Goal: Transaction & Acquisition: Purchase product/service

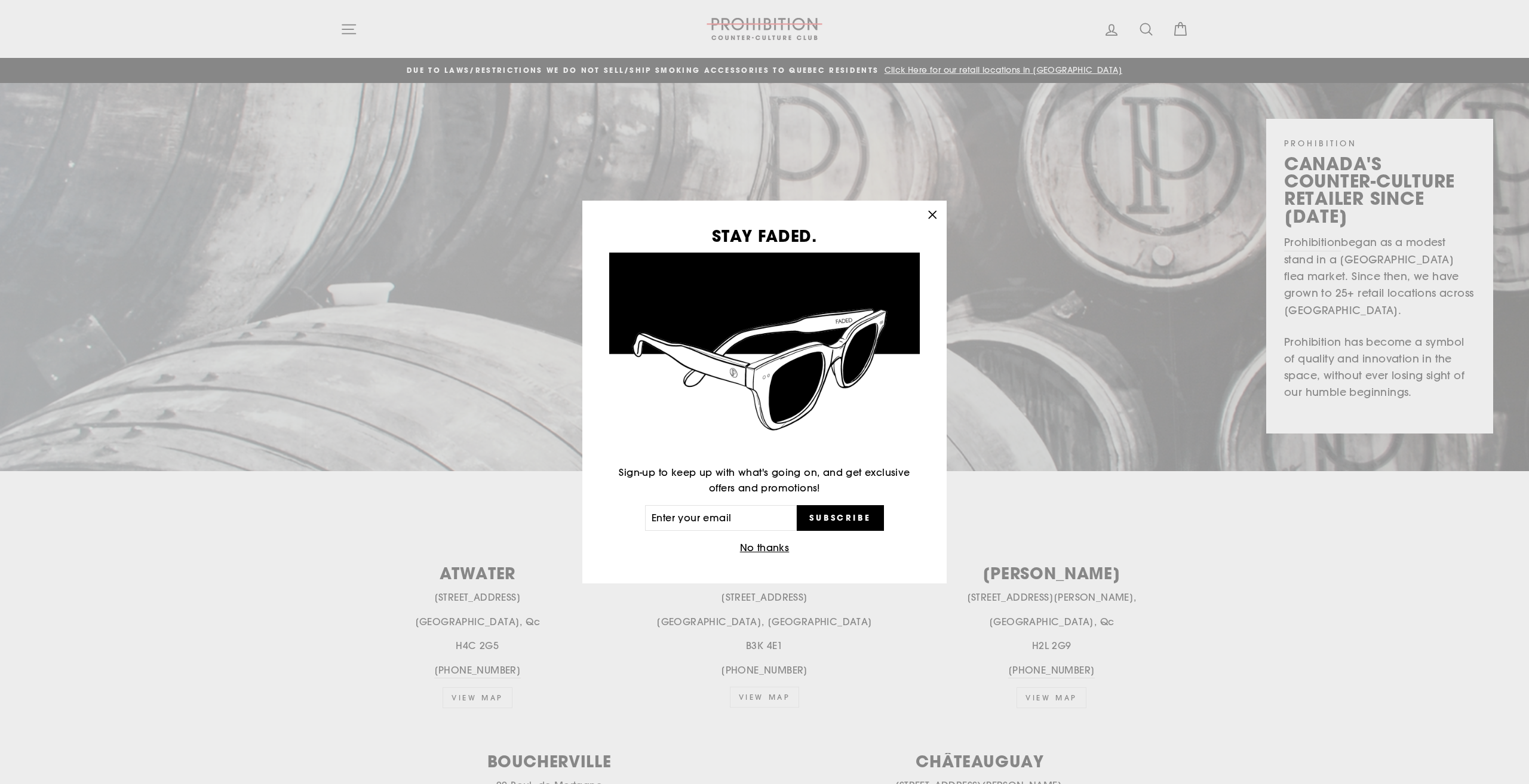
click at [939, 216] on icon "button" at bounding box center [931, 214] width 17 height 17
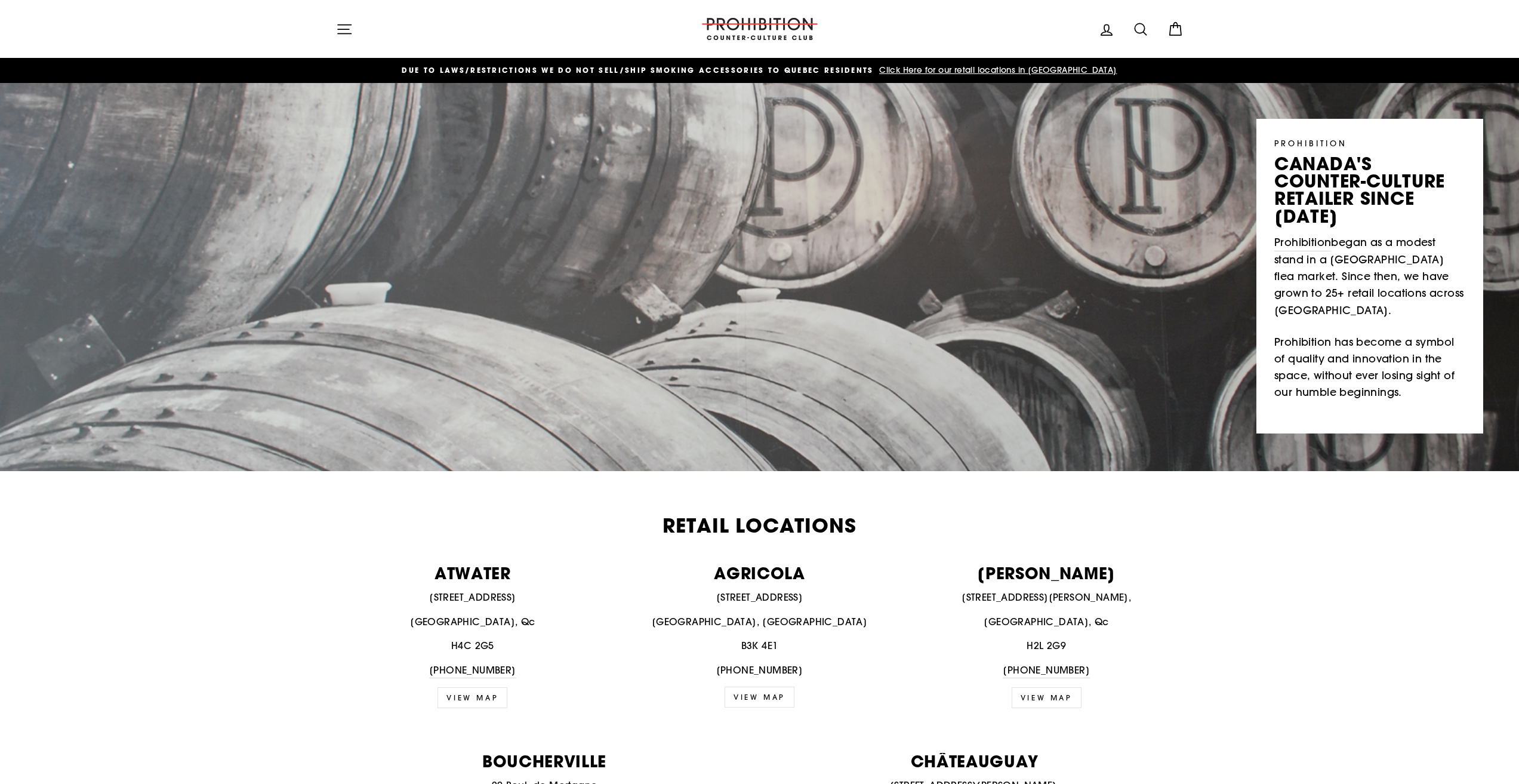
click at [771, 25] on img at bounding box center [760, 29] width 119 height 22
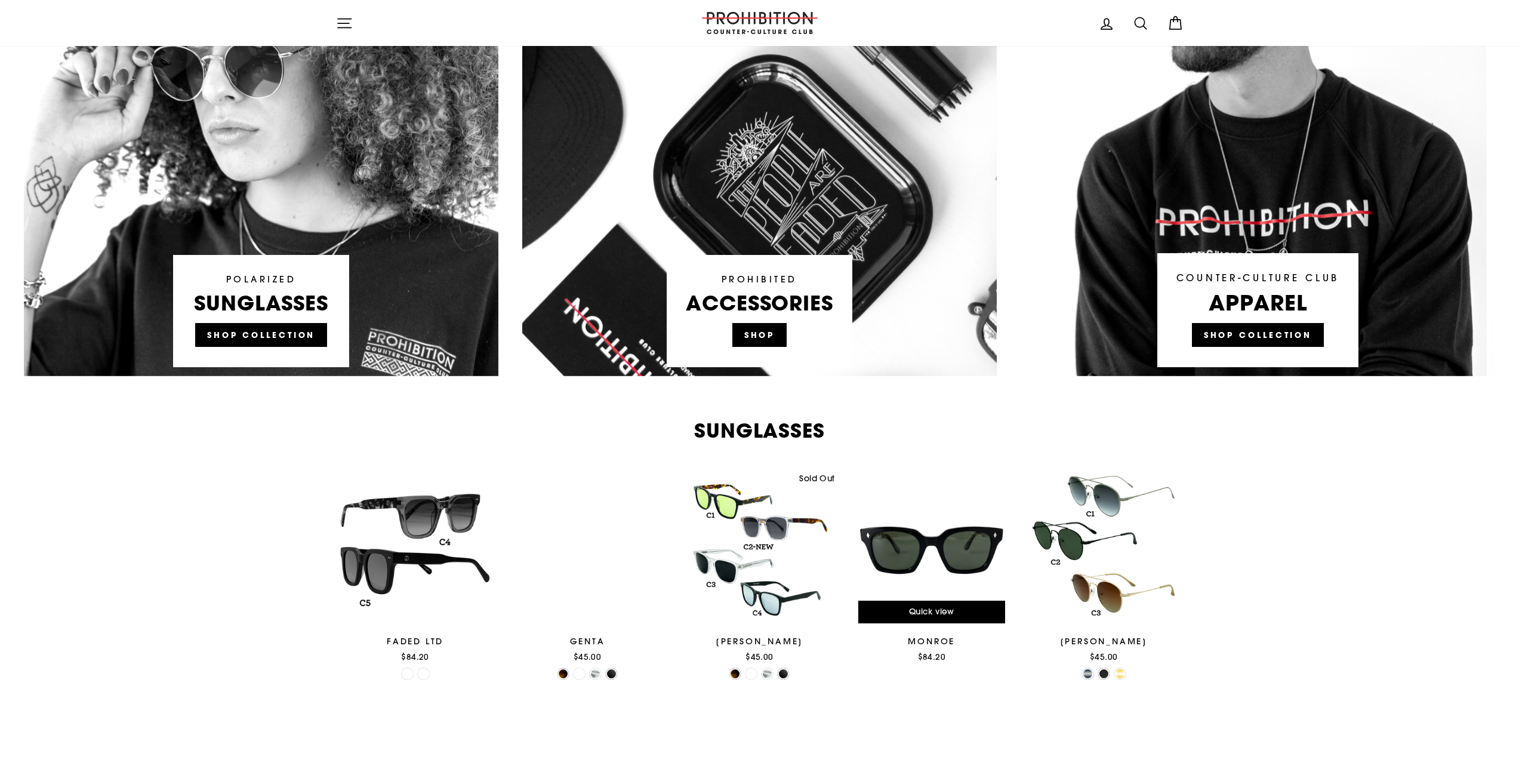
scroll to position [776, 0]
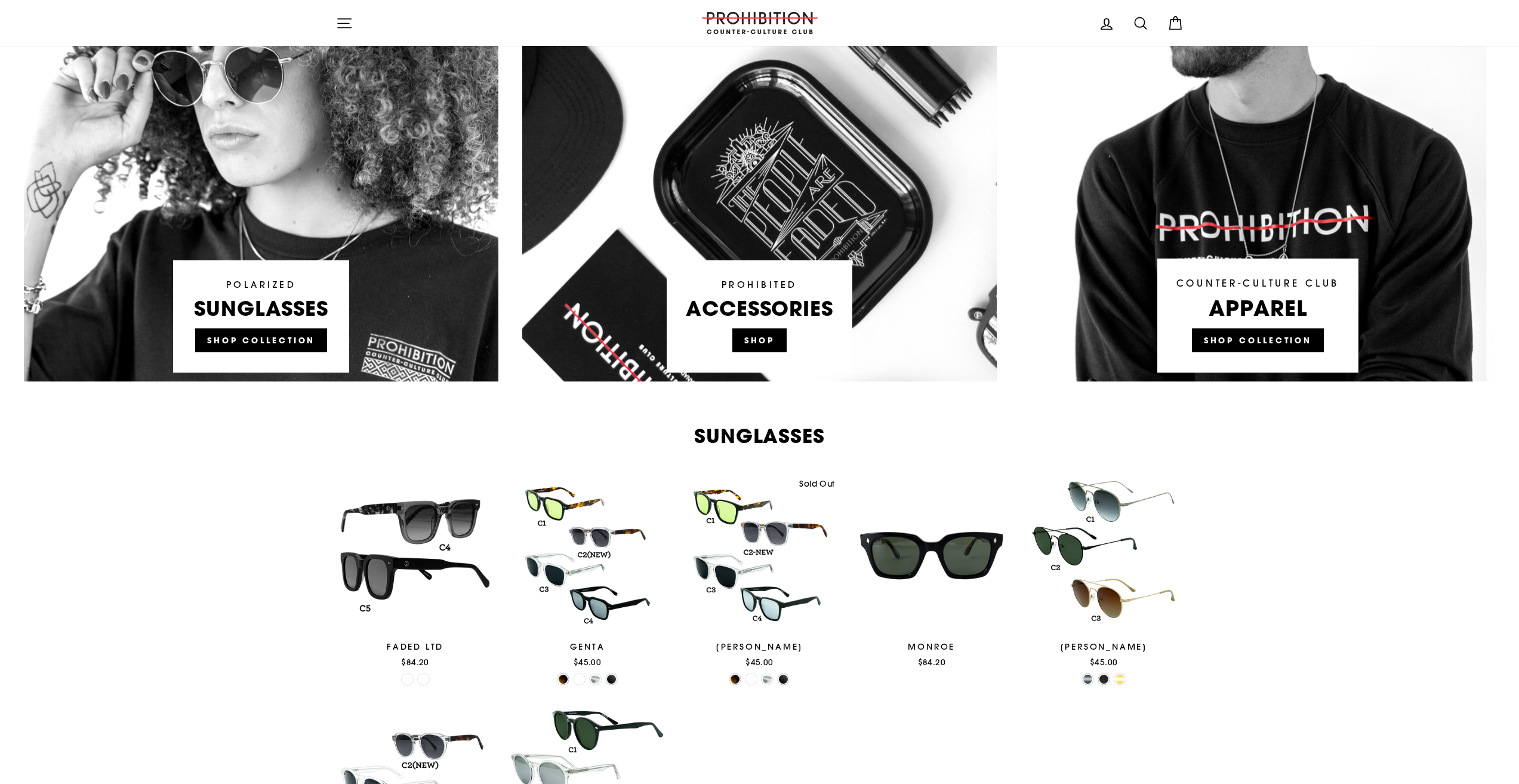
click at [763, 342] on link at bounding box center [760, 154] width 475 height 453
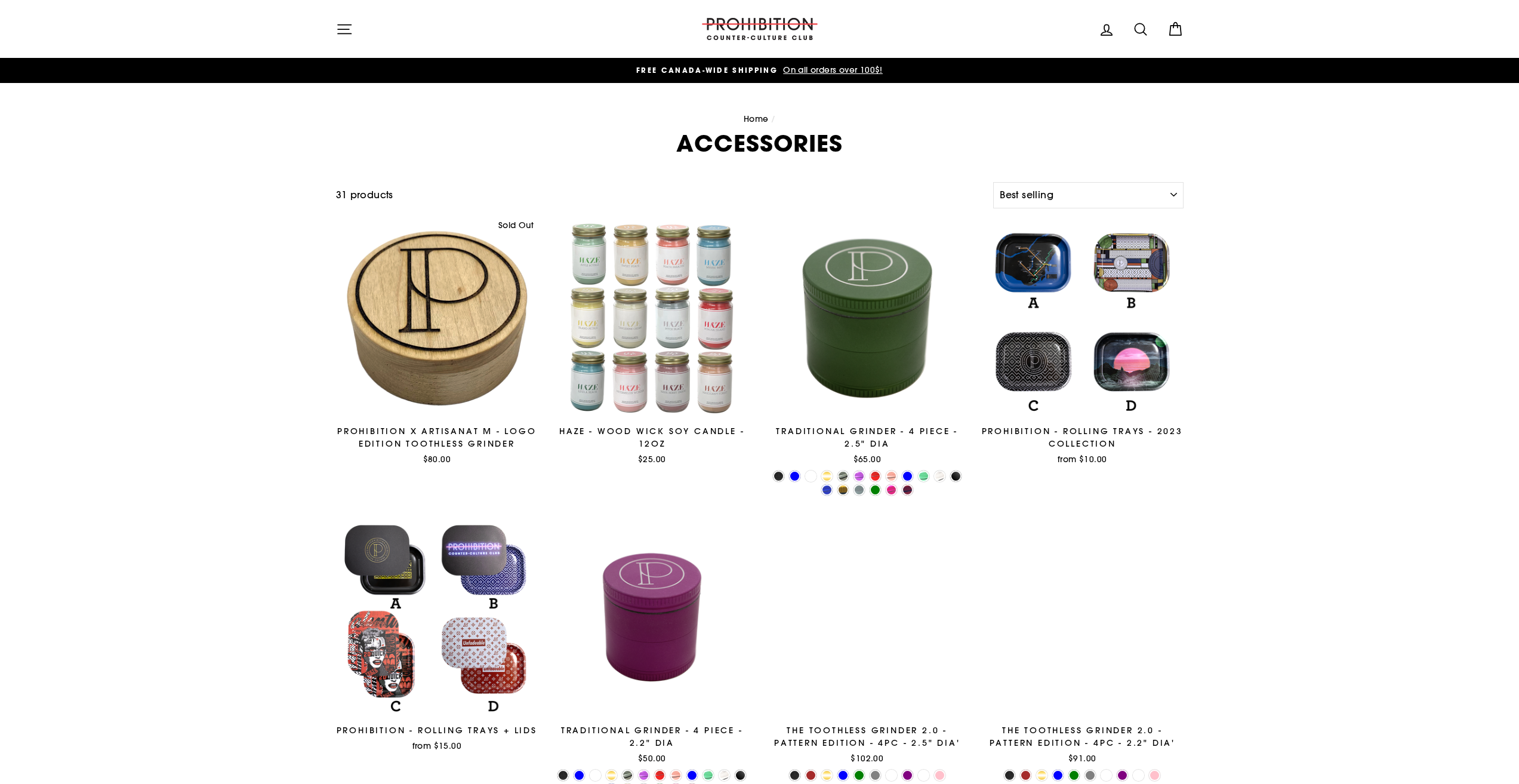
select select "best-selling"
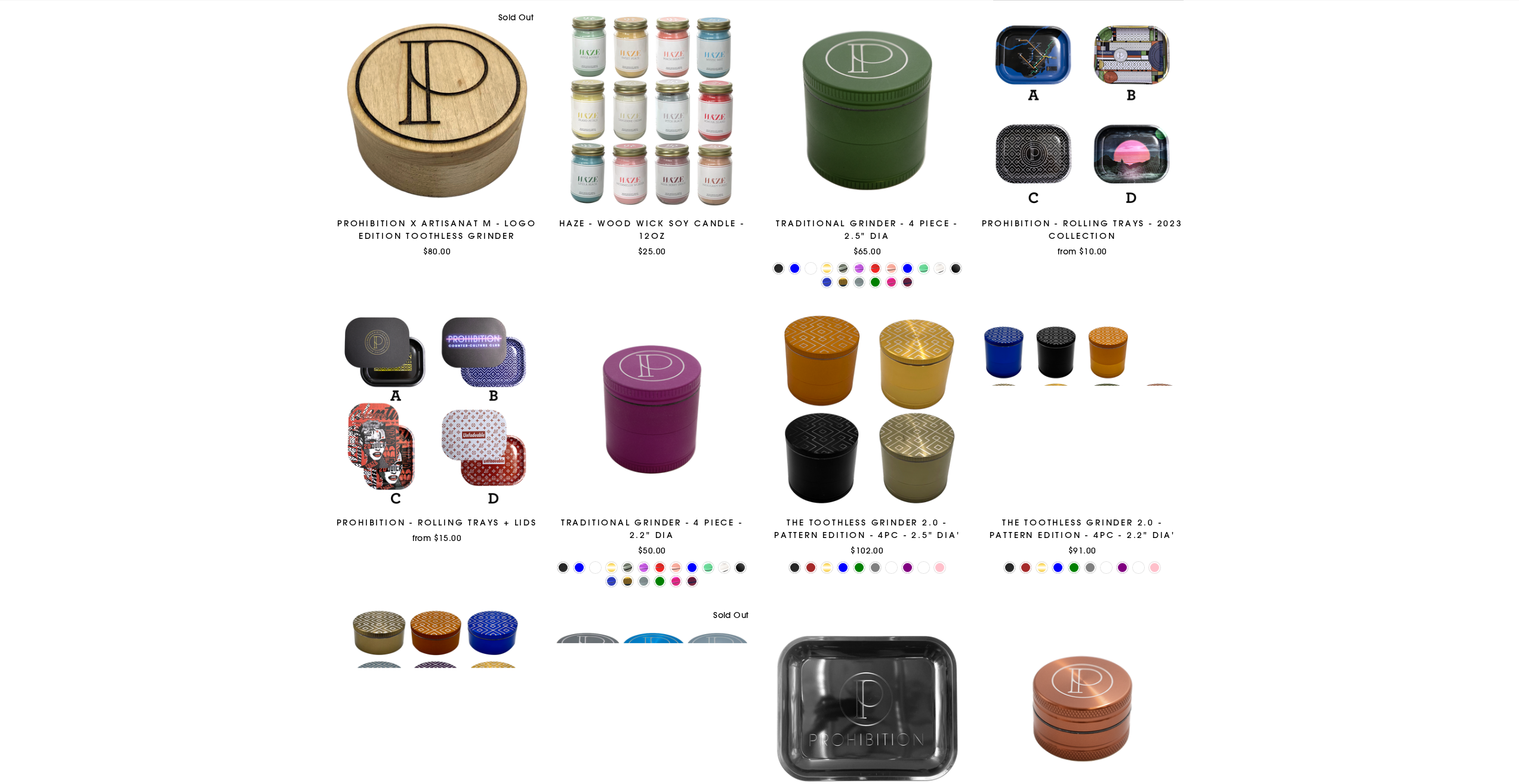
scroll to position [239, 0]
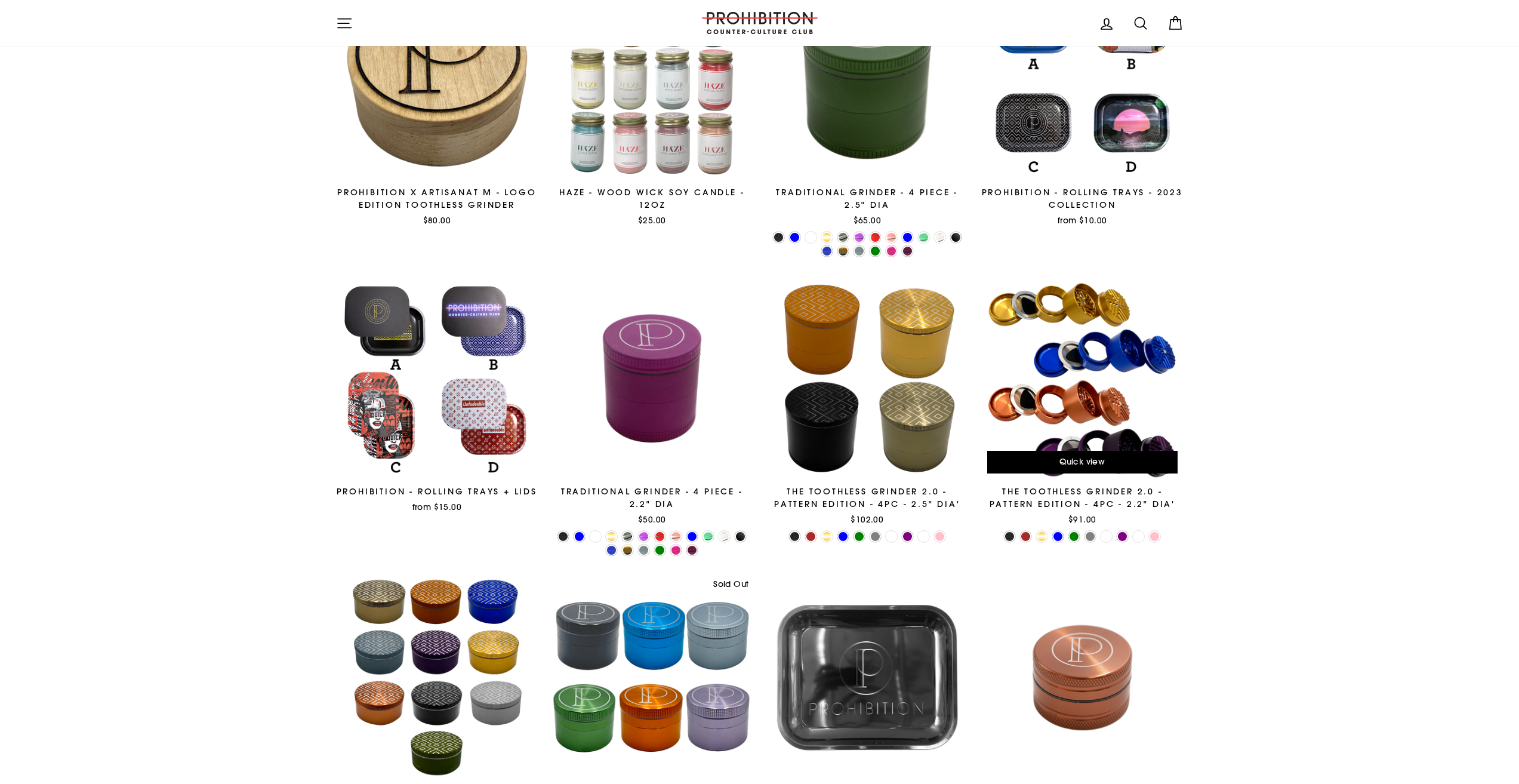
click at [1090, 464] on span "Quick view" at bounding box center [1081, 461] width 45 height 11
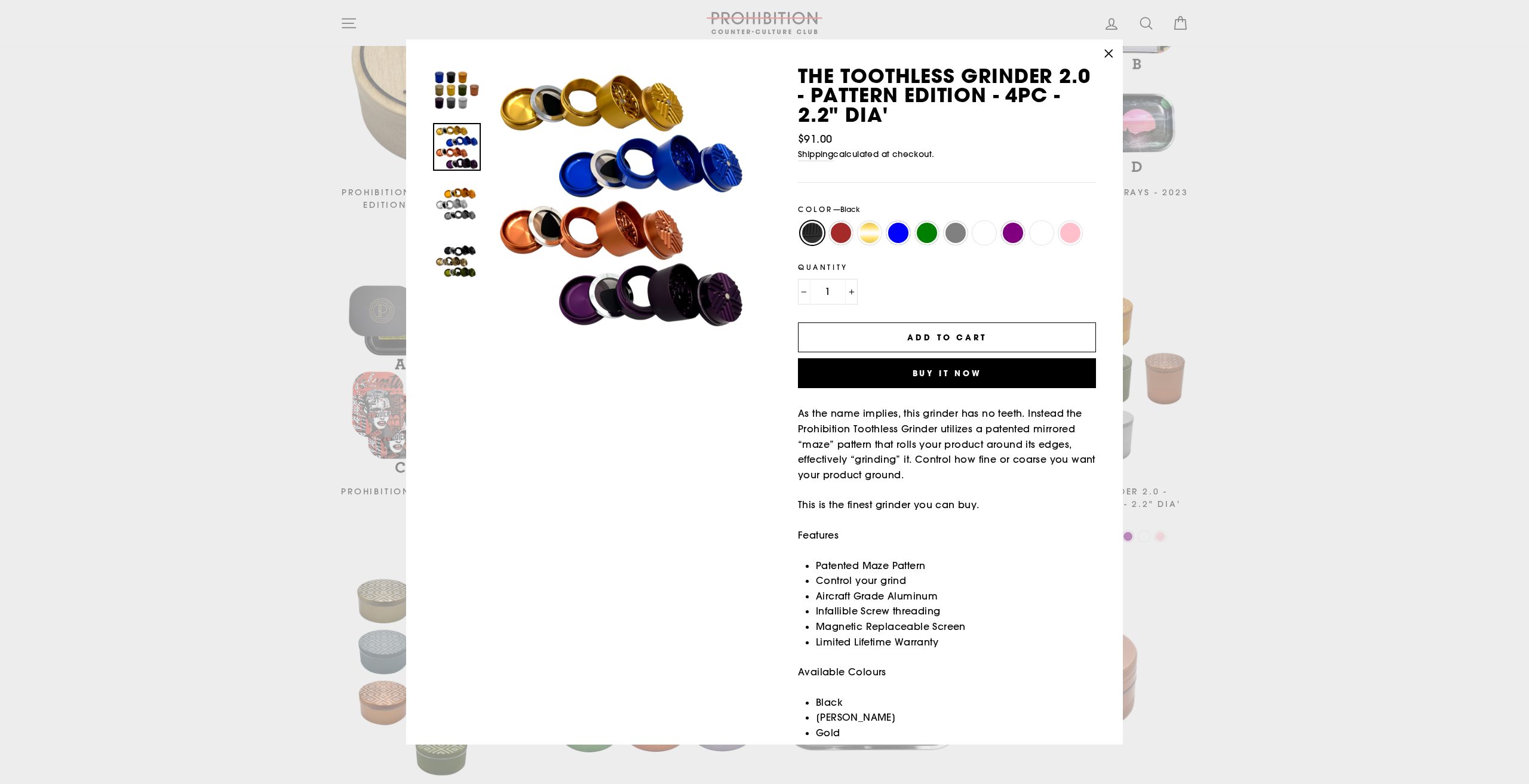
click at [461, 156] on img at bounding box center [457, 146] width 45 height 45
click at [463, 212] on img at bounding box center [457, 203] width 45 height 45
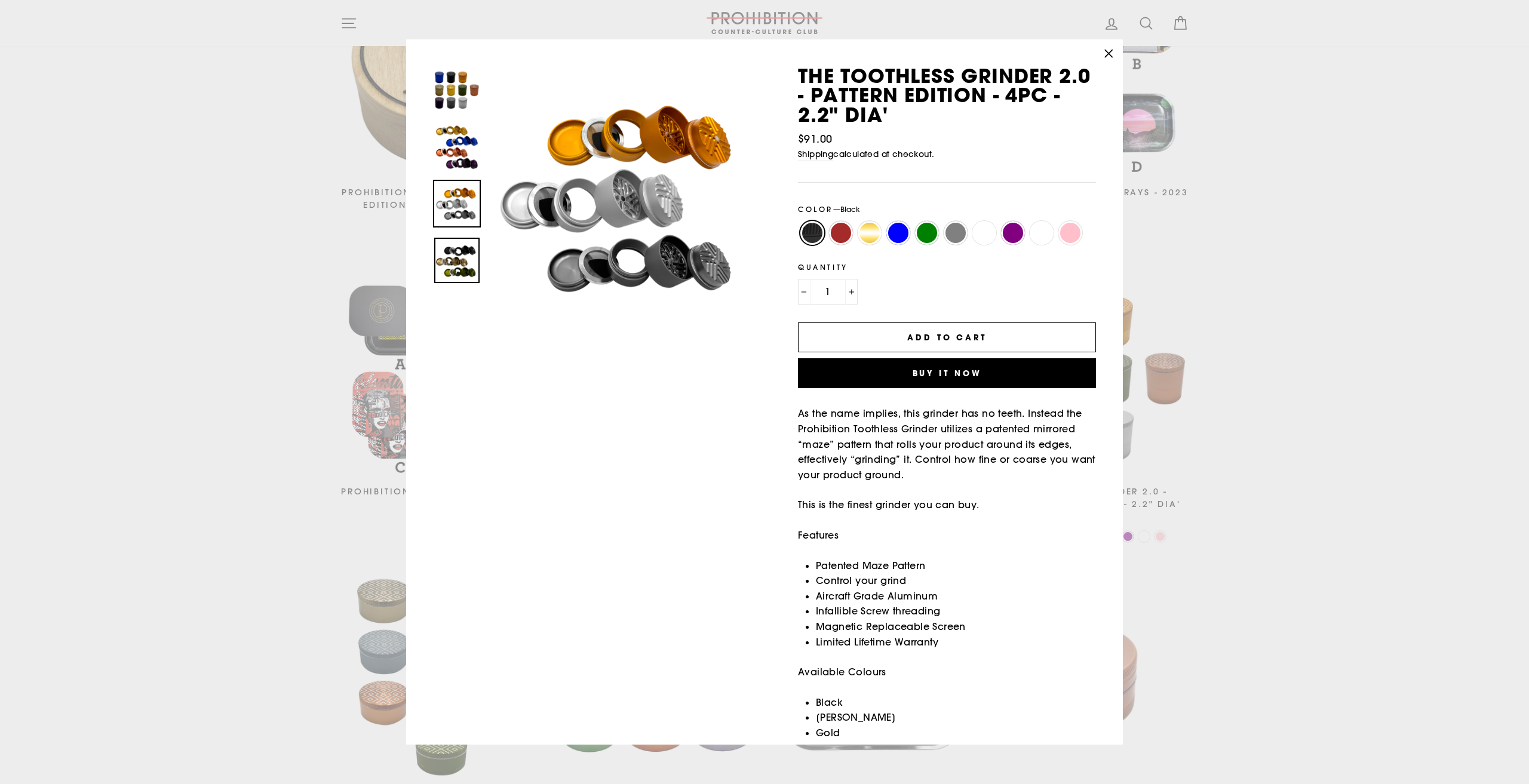
click at [463, 252] on img at bounding box center [457, 259] width 45 height 45
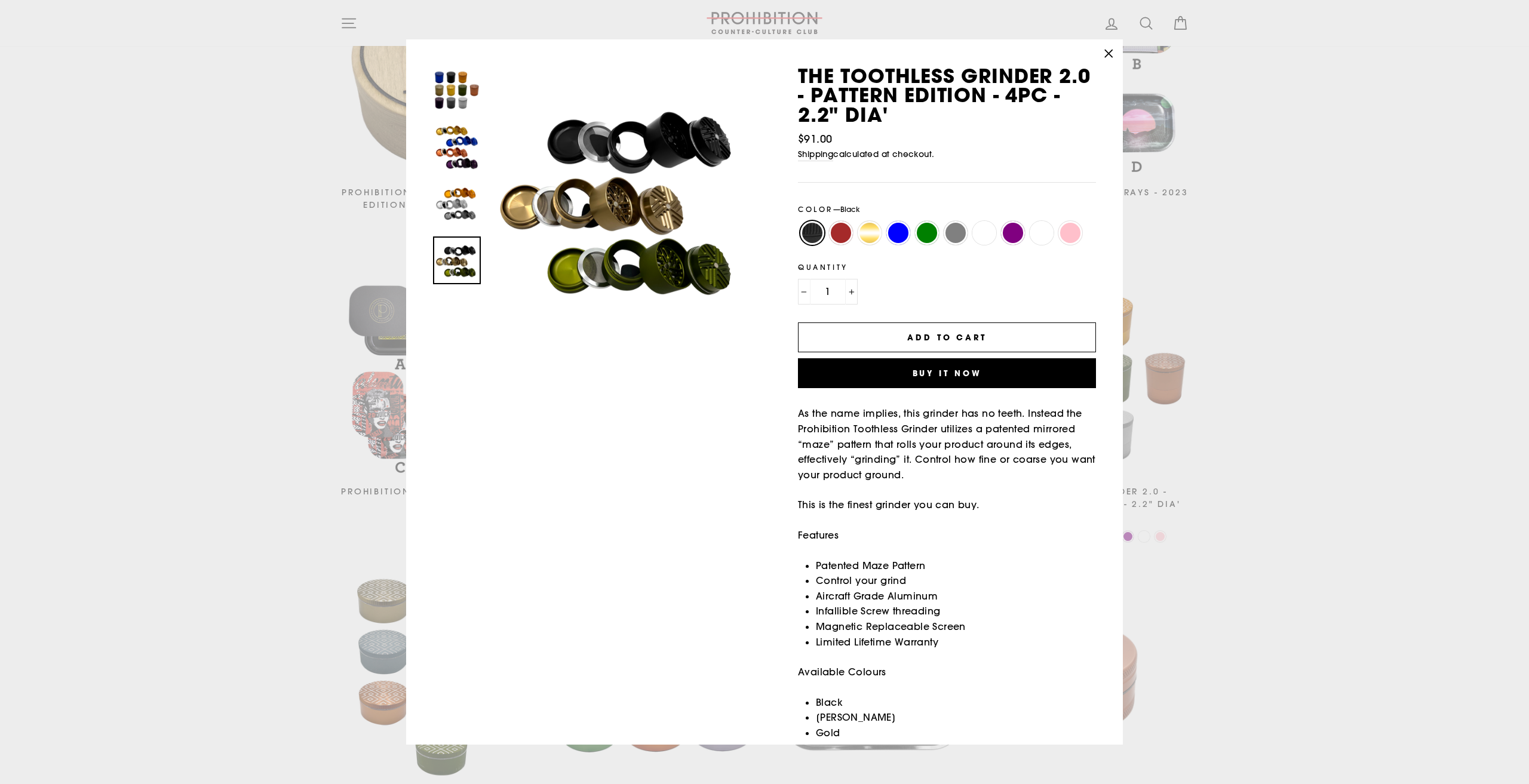
click at [263, 285] on div "Close (esc) Close (esc) Close (esc) Close (esc) The Toothless Grinder 2.0 - Pat…" at bounding box center [764, 392] width 1529 height 784
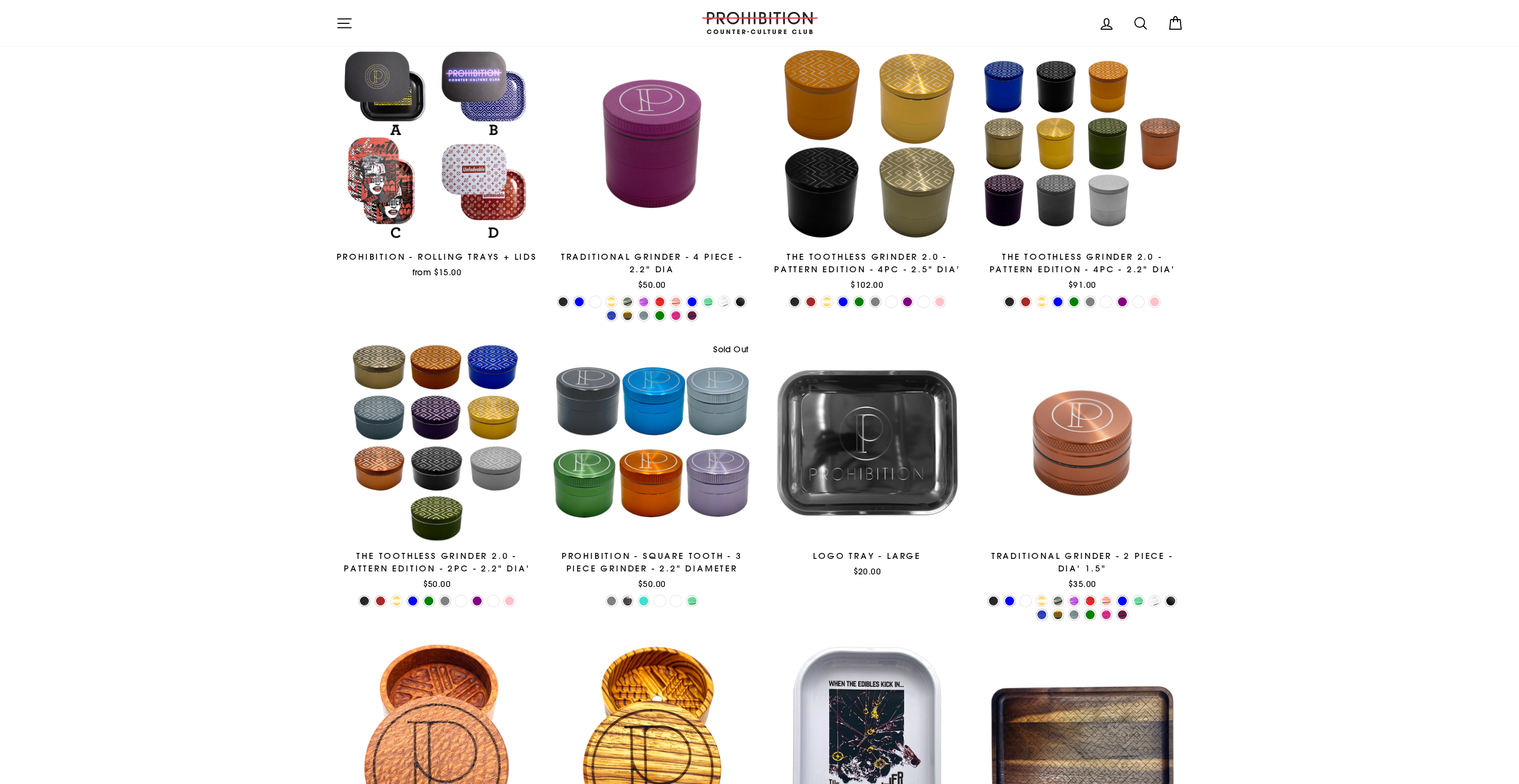
scroll to position [478, 0]
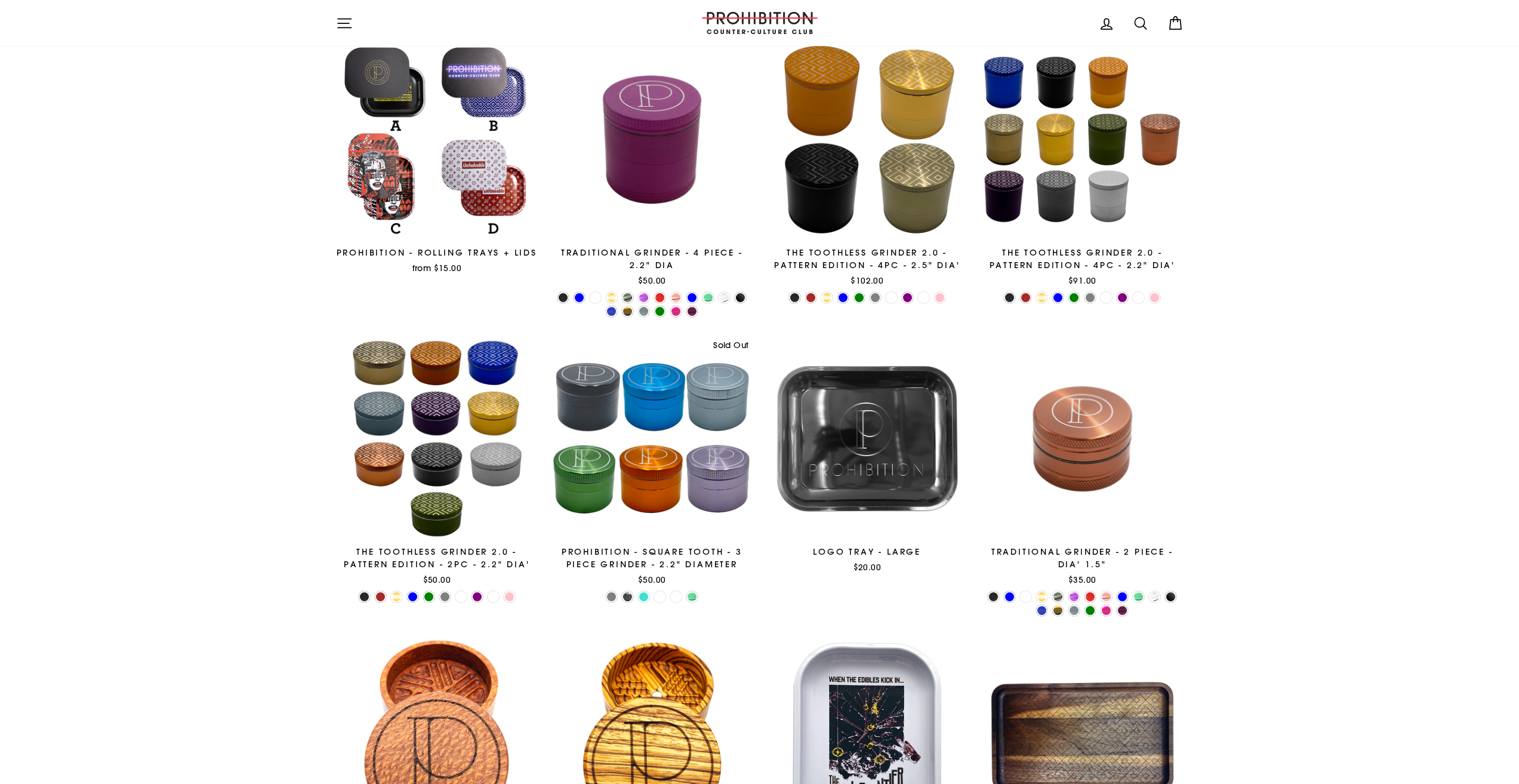
click at [714, 563] on div "Prohibition - Square Tooth - 3 Piece Grinder - 2.2" Diameter" at bounding box center [652, 559] width 203 height 25
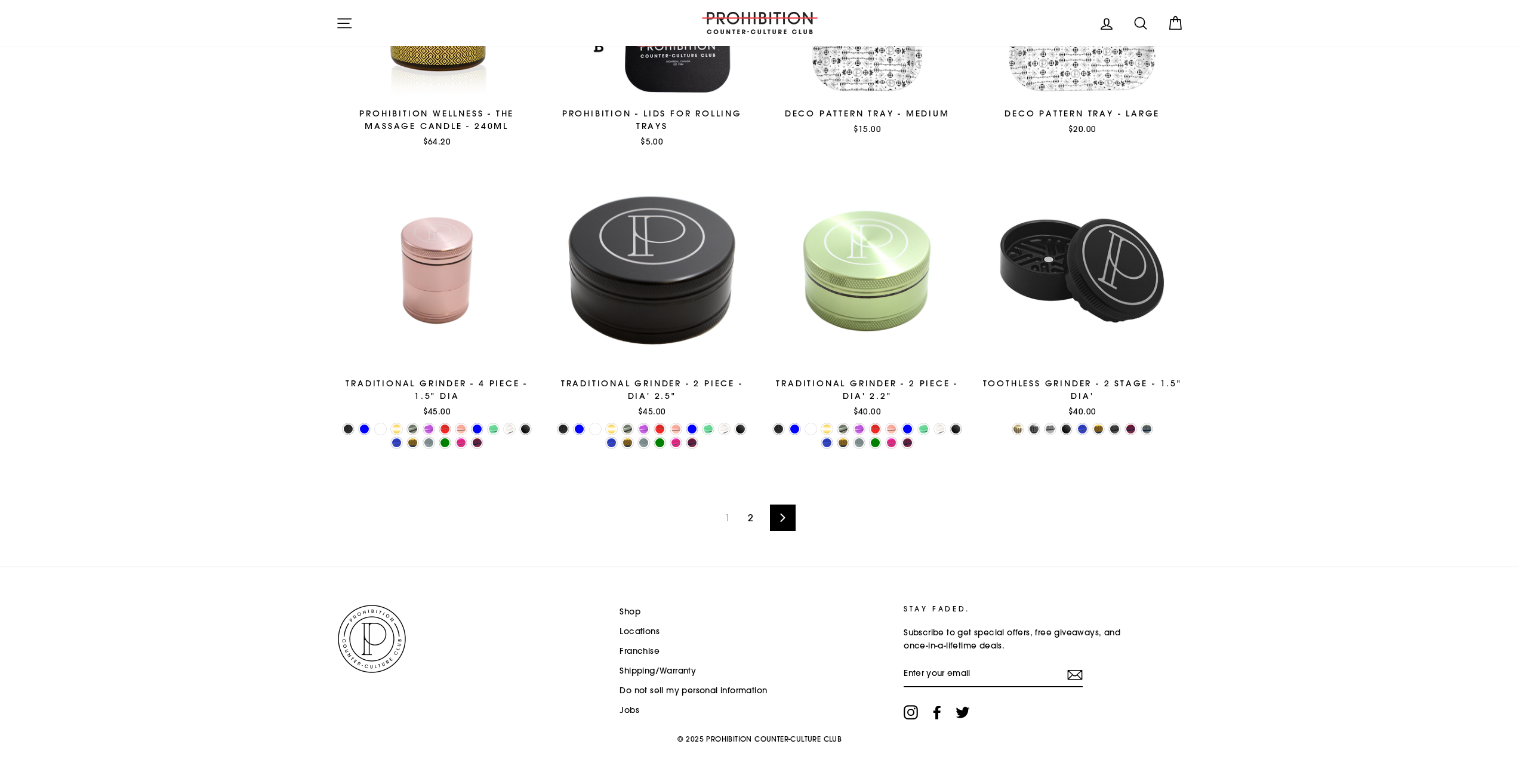
scroll to position [1771, 0]
click at [748, 519] on link "2" at bounding box center [750, 517] width 20 height 19
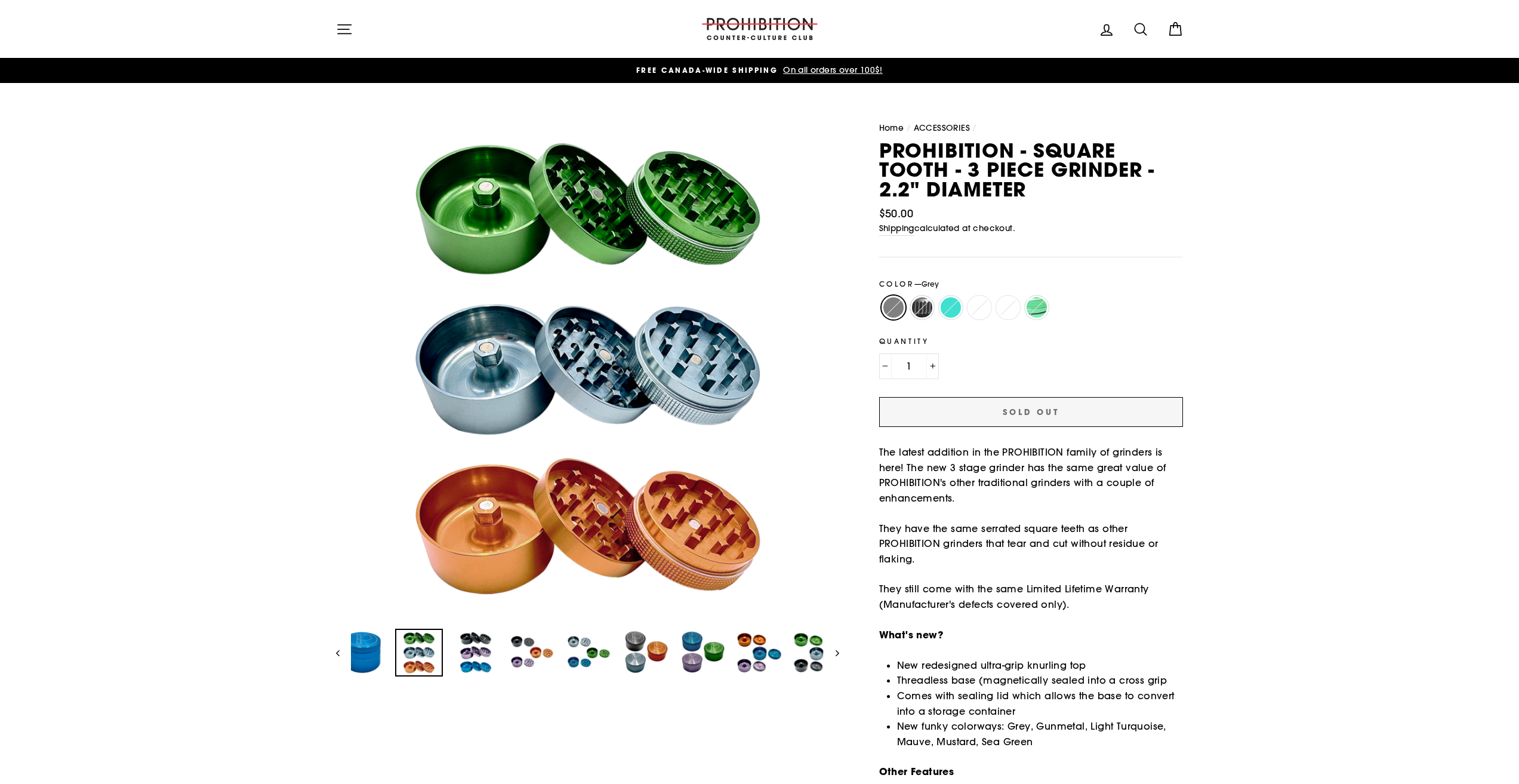
click at [441, 660] on img at bounding box center [419, 652] width 45 height 45
click at [581, 657] on img at bounding box center [589, 652] width 45 height 45
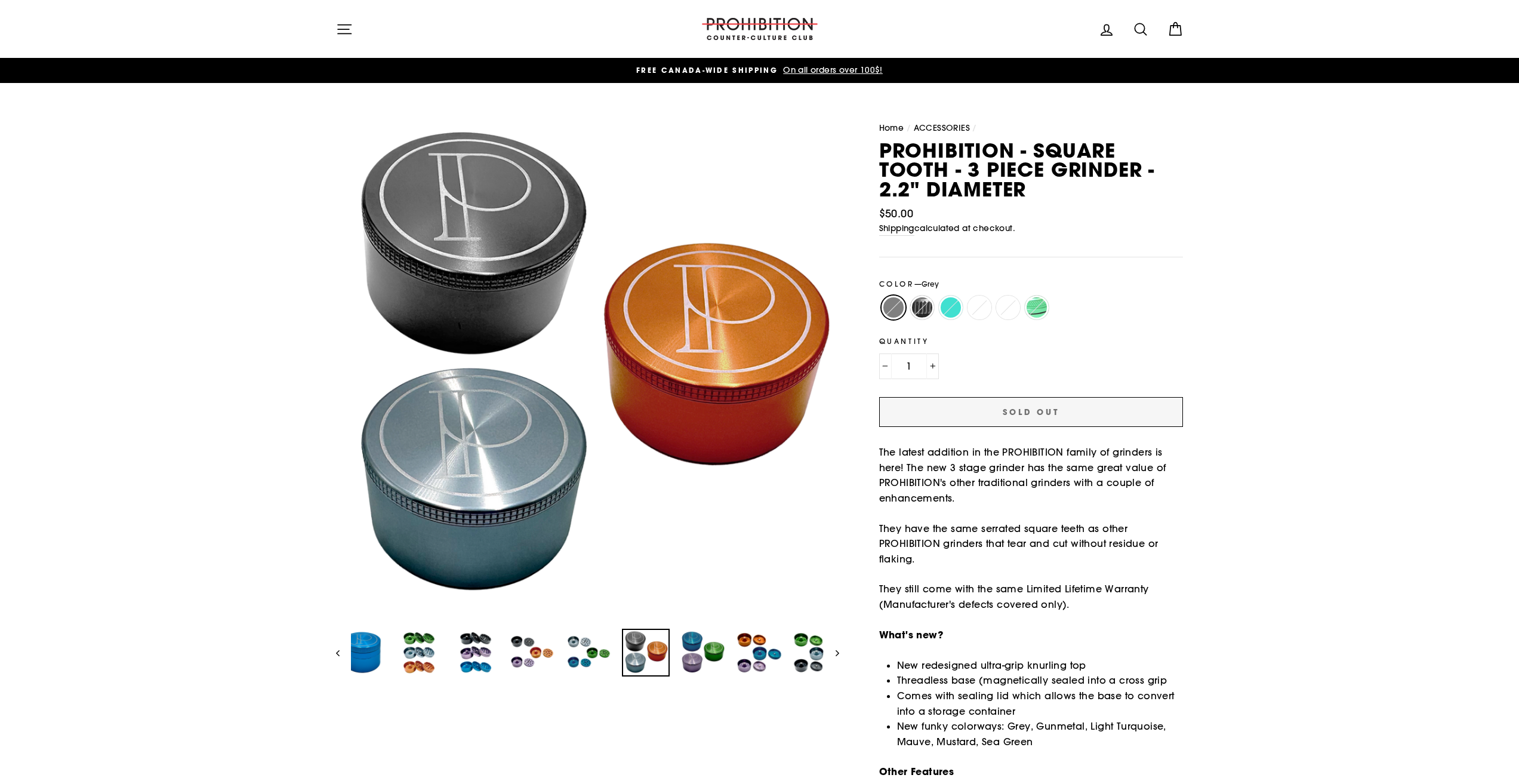
click at [638, 660] on img at bounding box center [646, 652] width 45 height 45
click at [766, 657] on img at bounding box center [759, 652] width 45 height 45
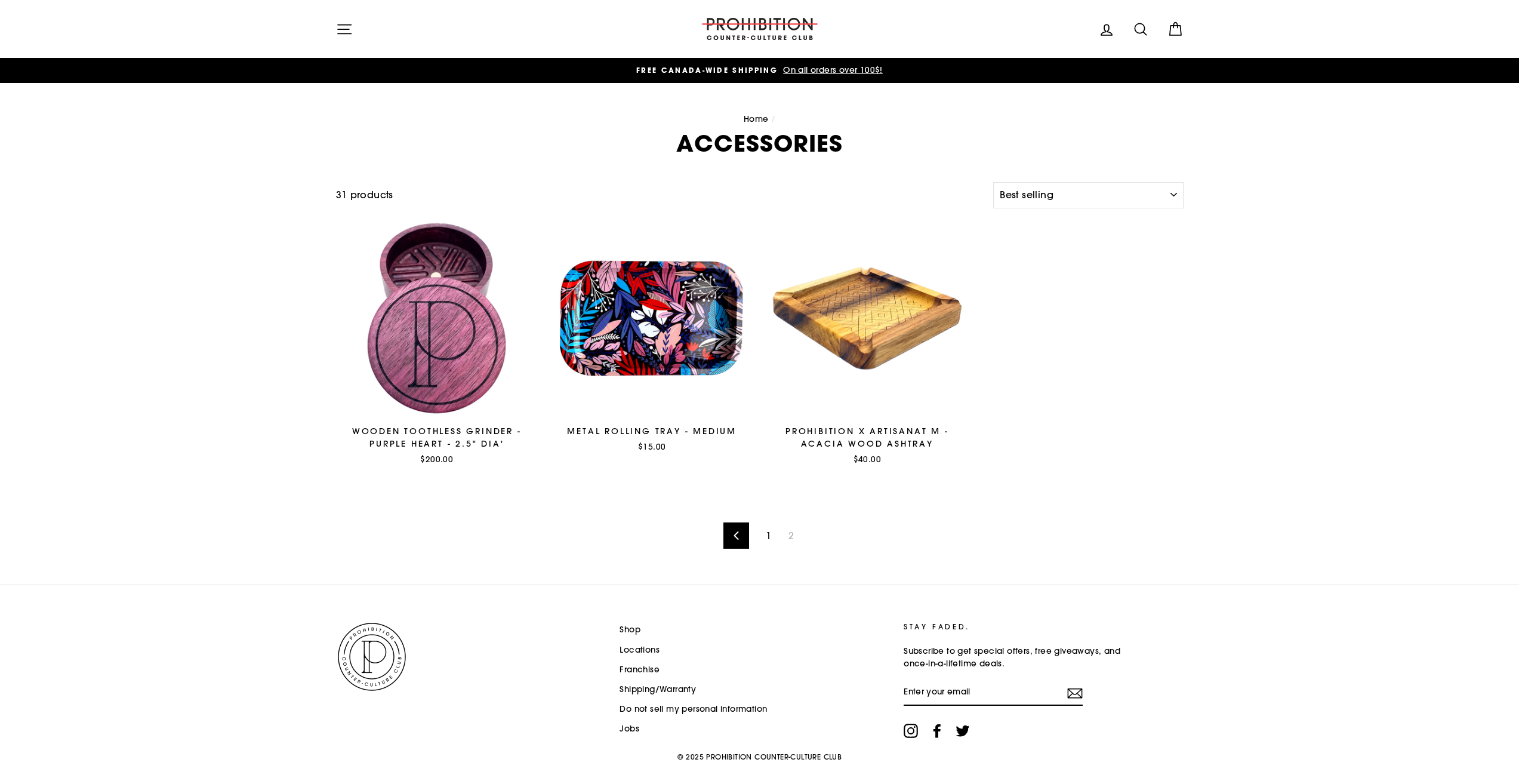
select select "best-selling"
click at [964, 71] on span "Click Here for our retail locations in [GEOGRAPHIC_DATA]" at bounding box center [997, 70] width 241 height 11
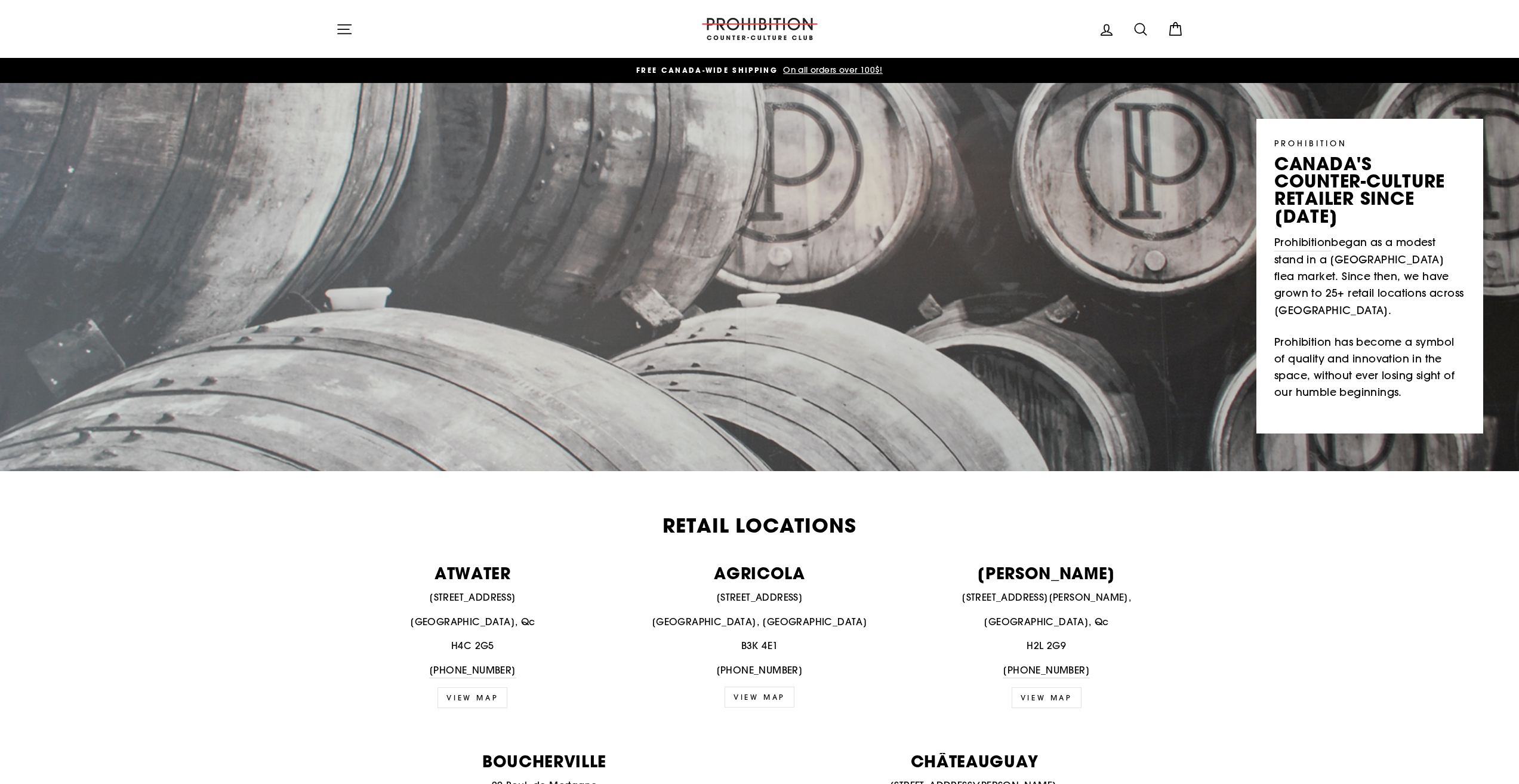
drag, startPoint x: 327, startPoint y: 32, endPoint x: 335, endPoint y: 30, distance: 8.2
click at [328, 32] on div "Site navigation Log in Search Cart" at bounding box center [760, 28] width 896 height 34
click at [341, 29] on icon "button" at bounding box center [344, 28] width 13 height 9
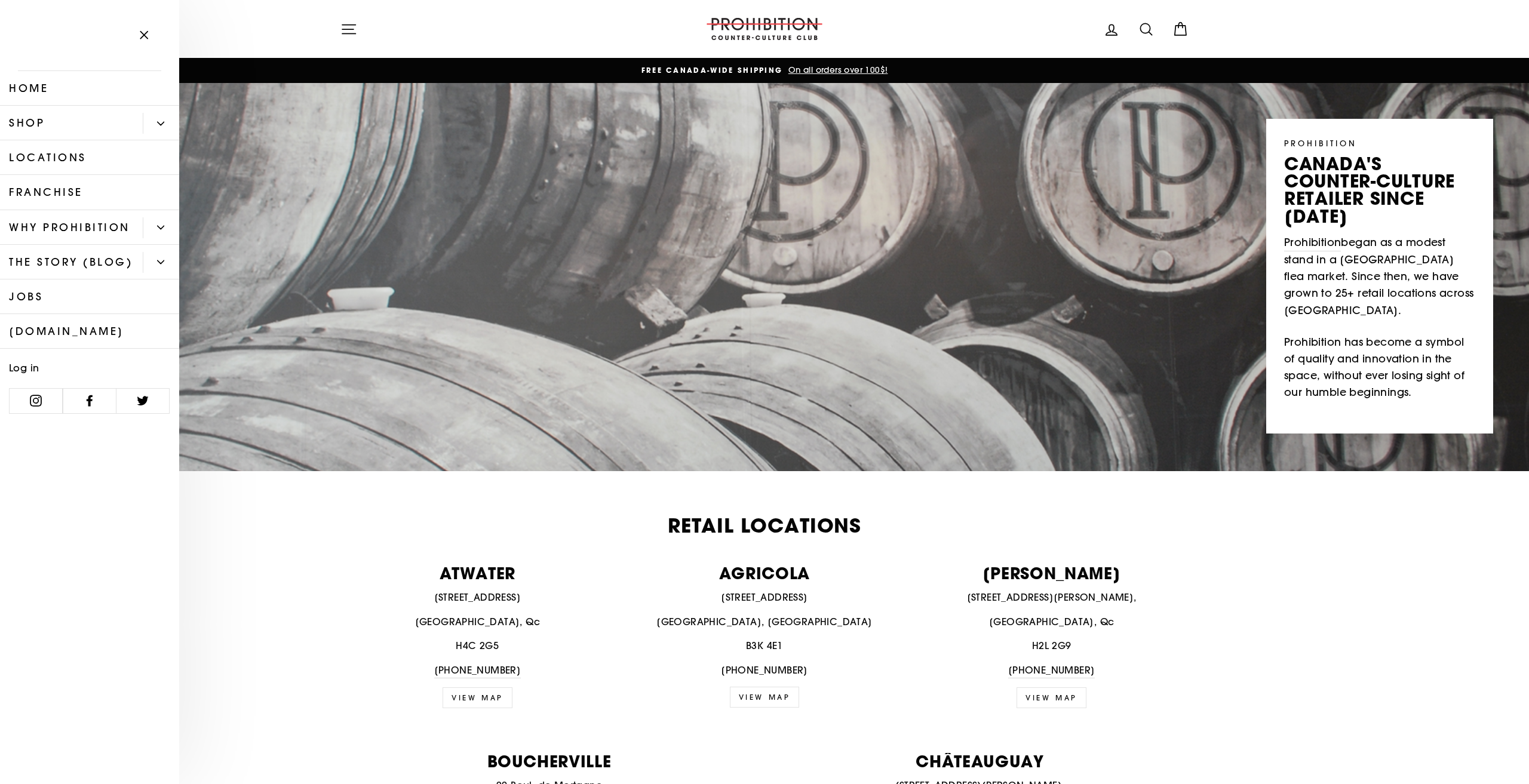
click at [161, 123] on icon "Primary" at bounding box center [160, 123] width 7 height 7
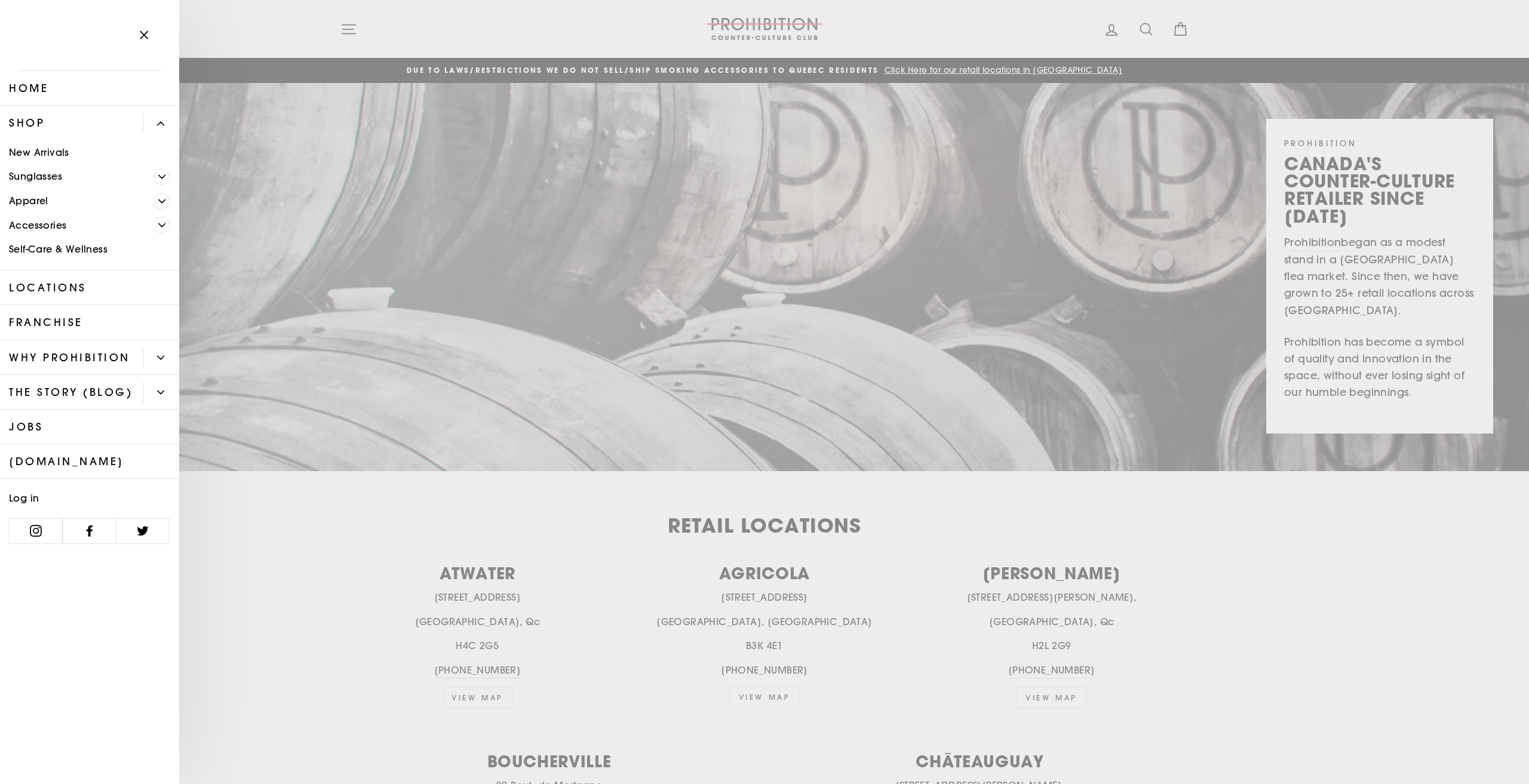
click at [161, 224] on icon "Primary" at bounding box center [161, 225] width 7 height 7
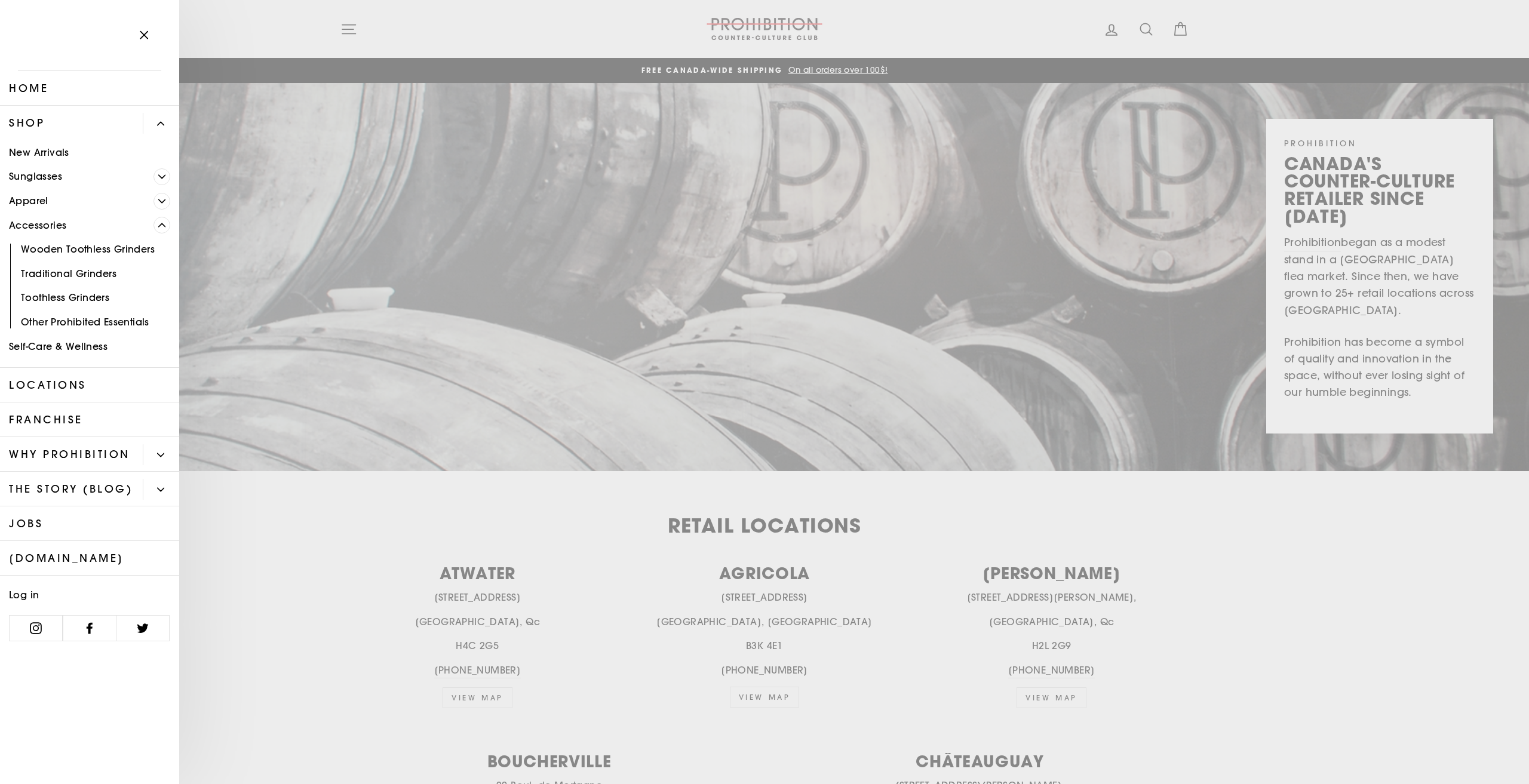
click at [112, 275] on link "Traditional Grinders" at bounding box center [89, 273] width 179 height 25
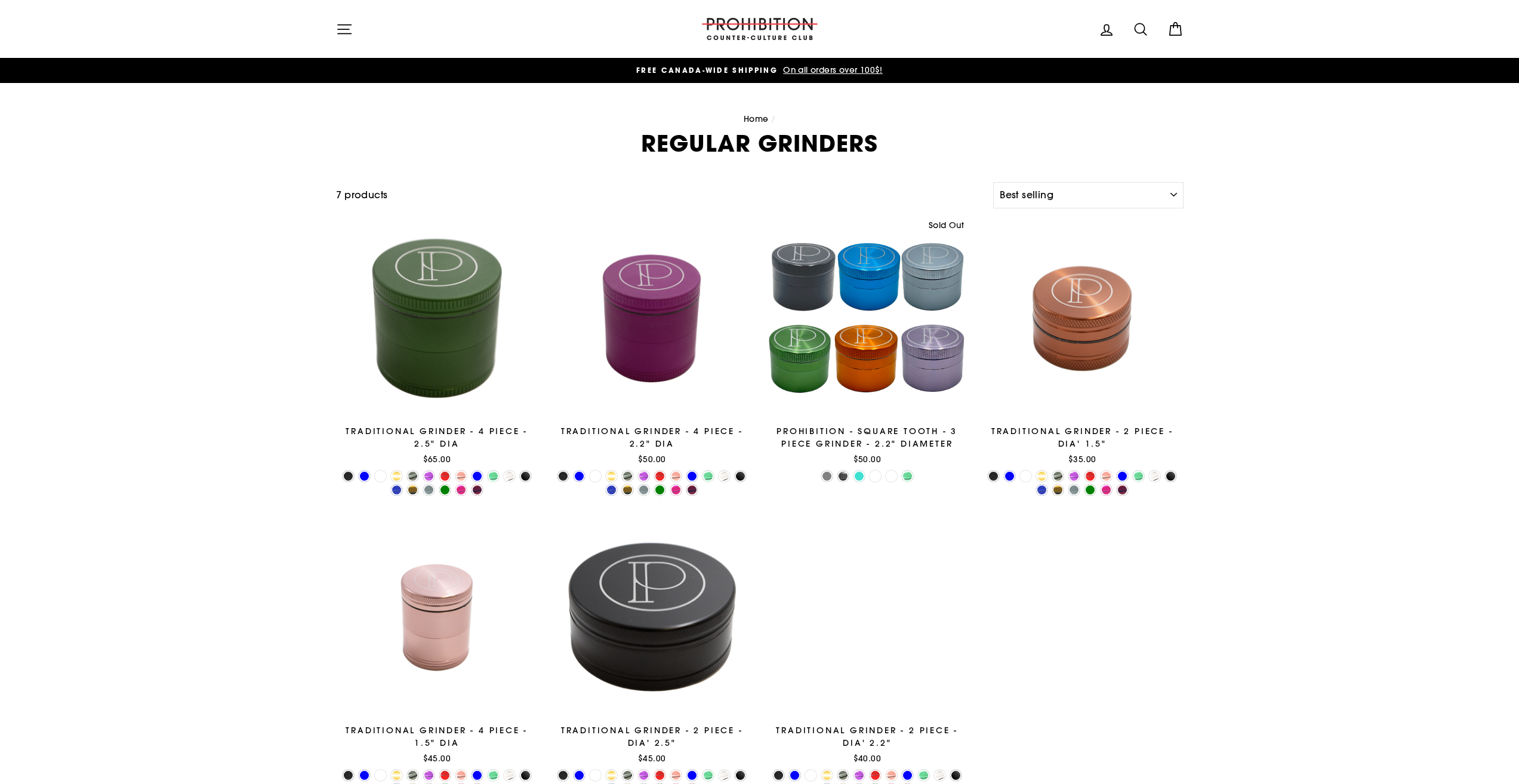
select select "best-selling"
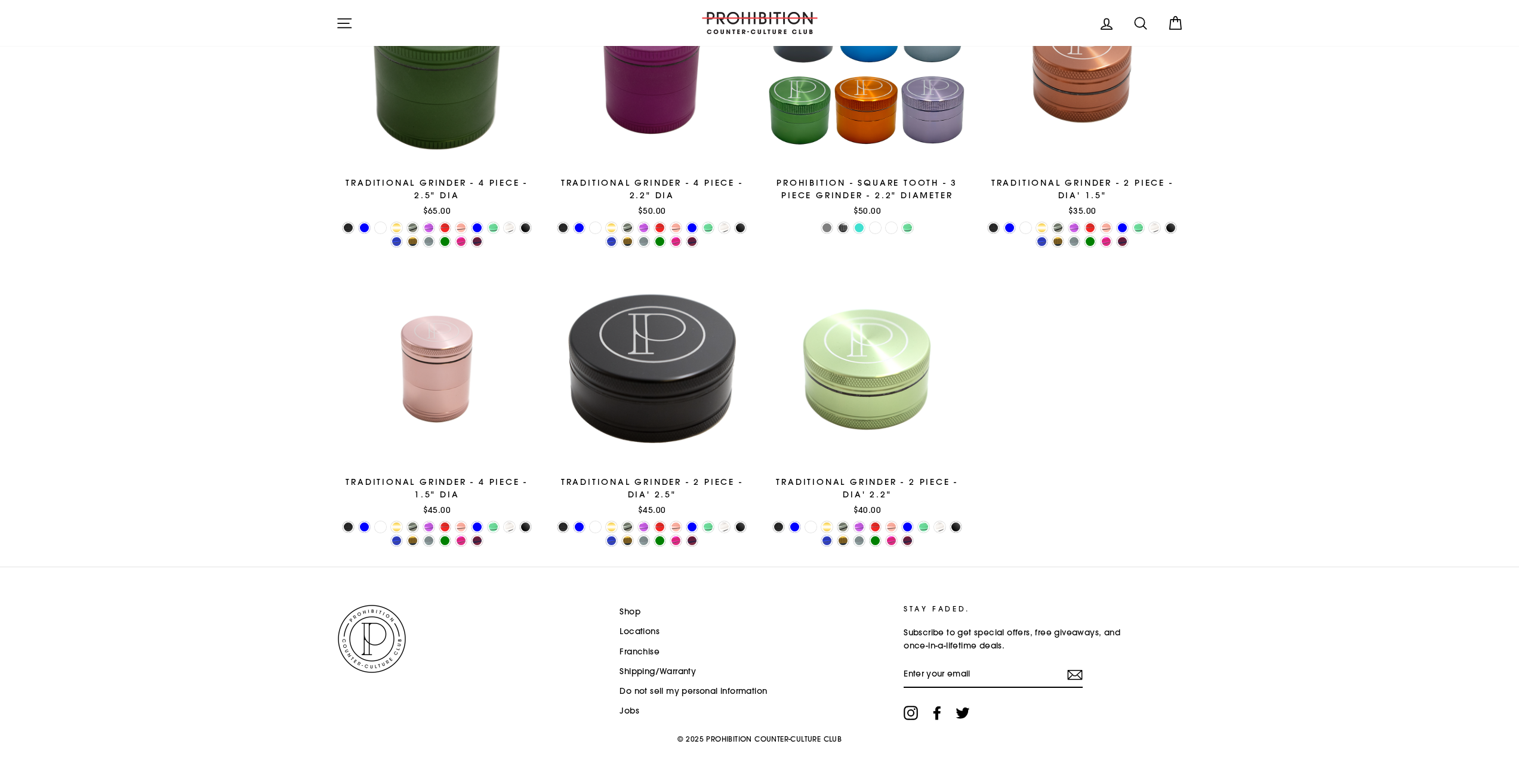
scroll to position [249, 0]
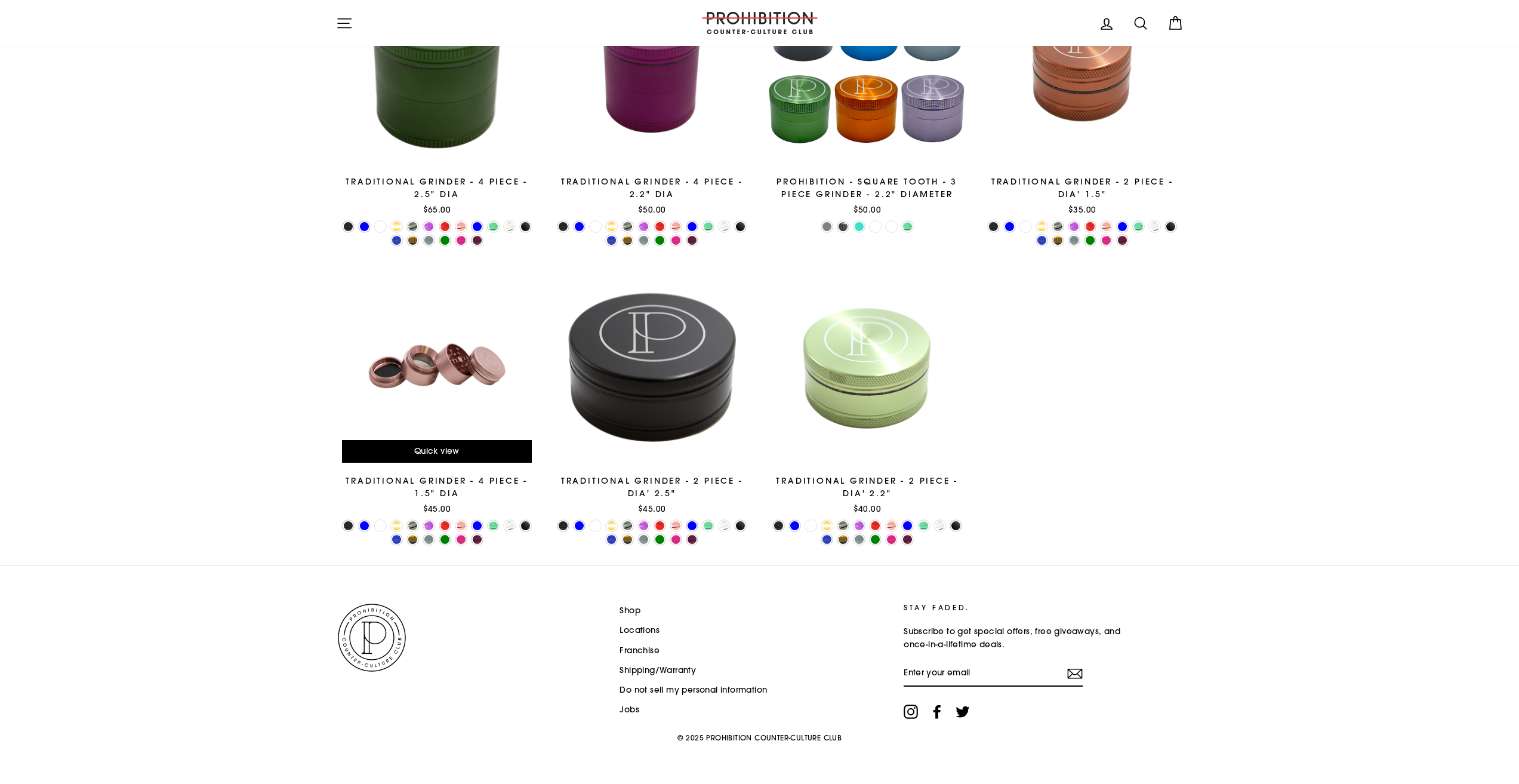
click at [445, 396] on div at bounding box center [438, 368] width 203 height 203
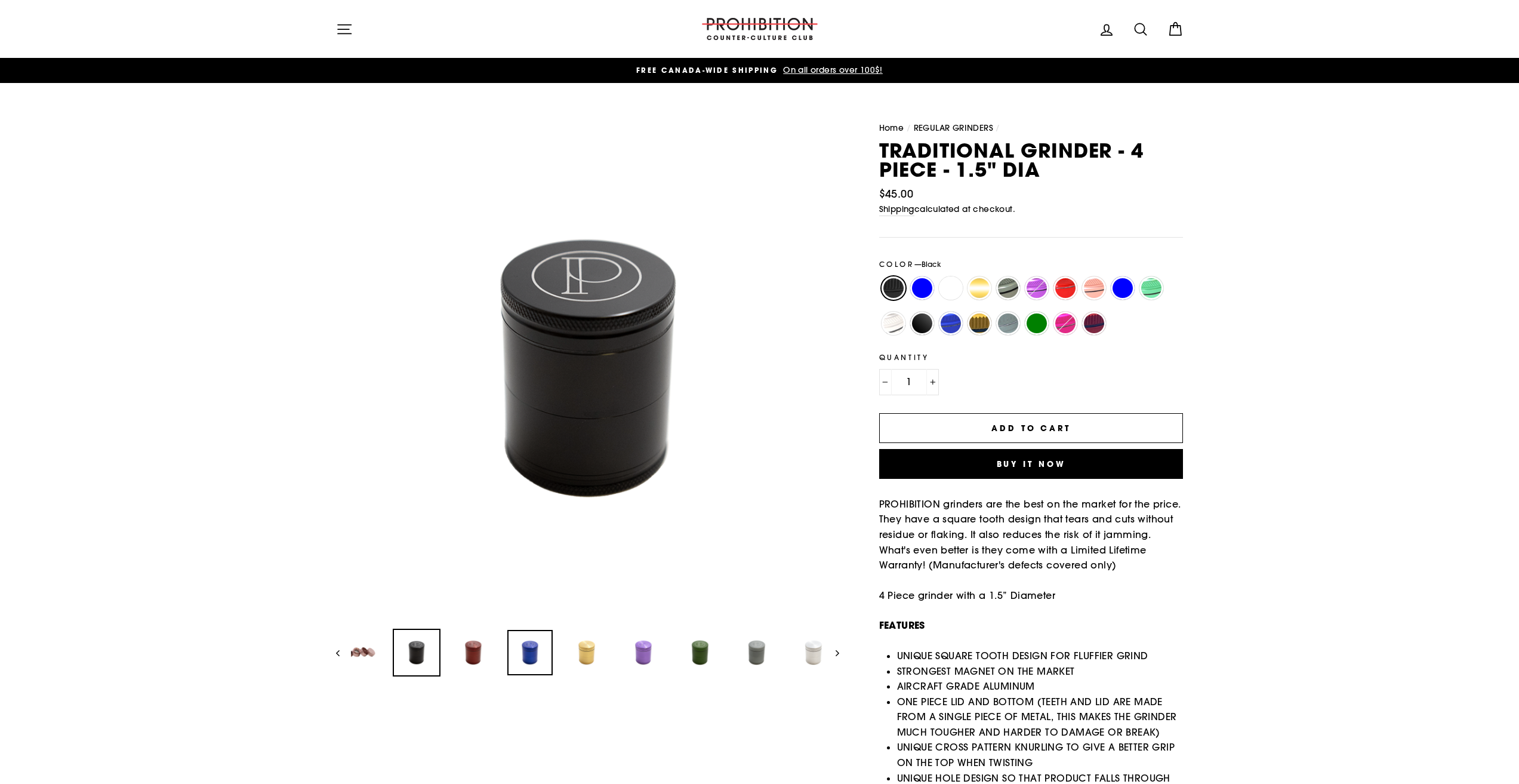
click at [521, 658] on img at bounding box center [529, 652] width 45 height 45
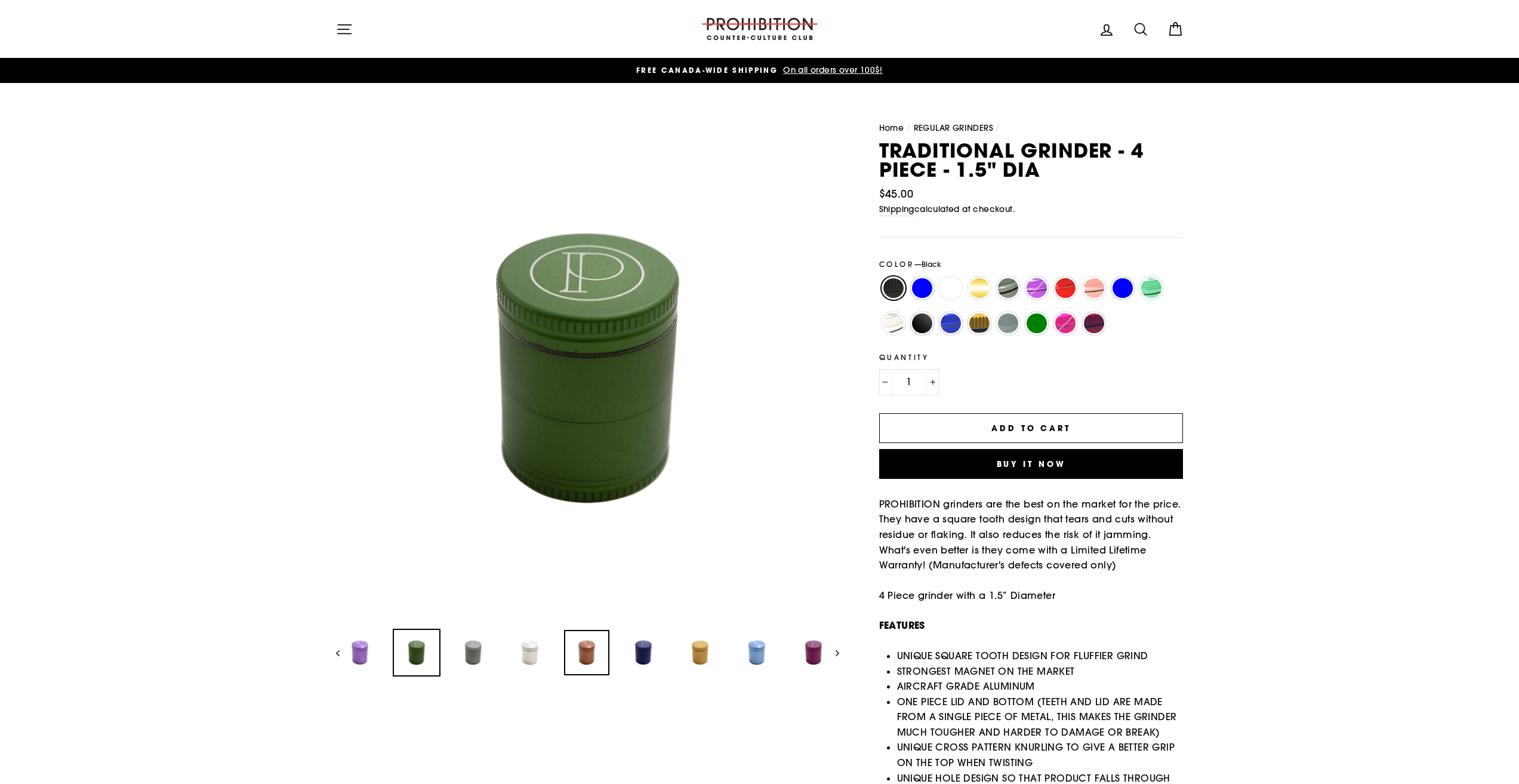
click at [597, 657] on img at bounding box center [586, 652] width 45 height 45
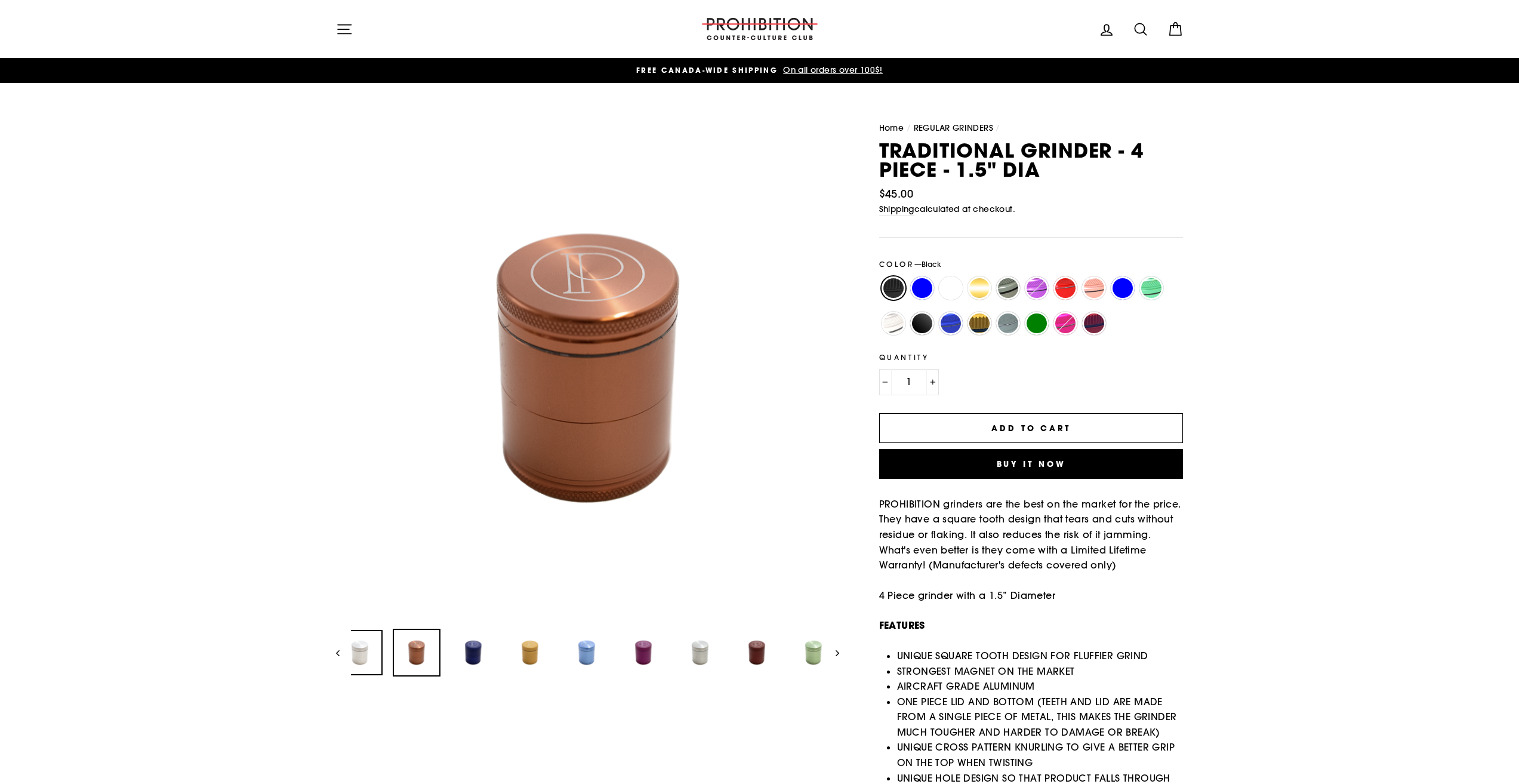
click at [358, 660] on img at bounding box center [359, 652] width 45 height 45
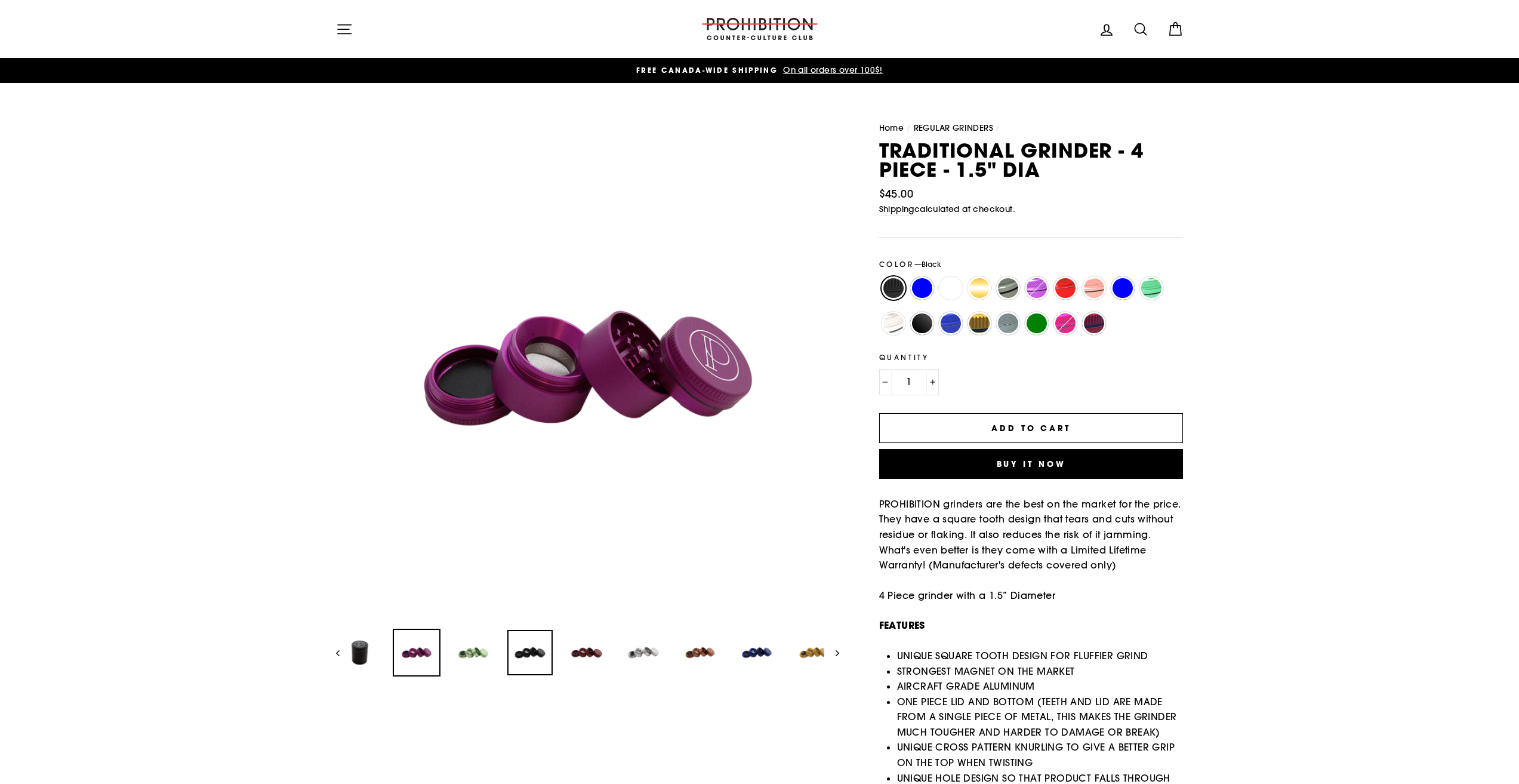
click at [525, 648] on img at bounding box center [529, 652] width 45 height 45
